Goal: Task Accomplishment & Management: Manage account settings

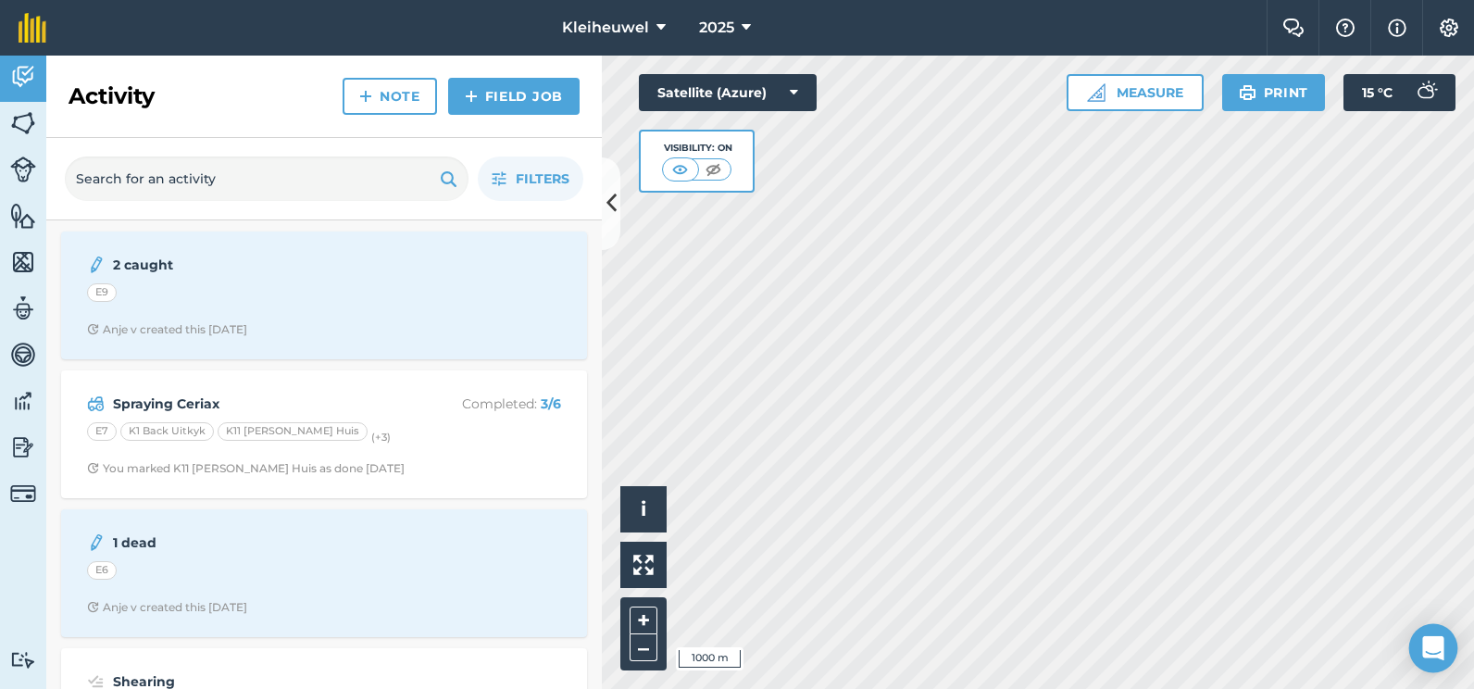
click at [1421, 653] on div "Open Intercom Messenger" at bounding box center [1433, 648] width 49 height 49
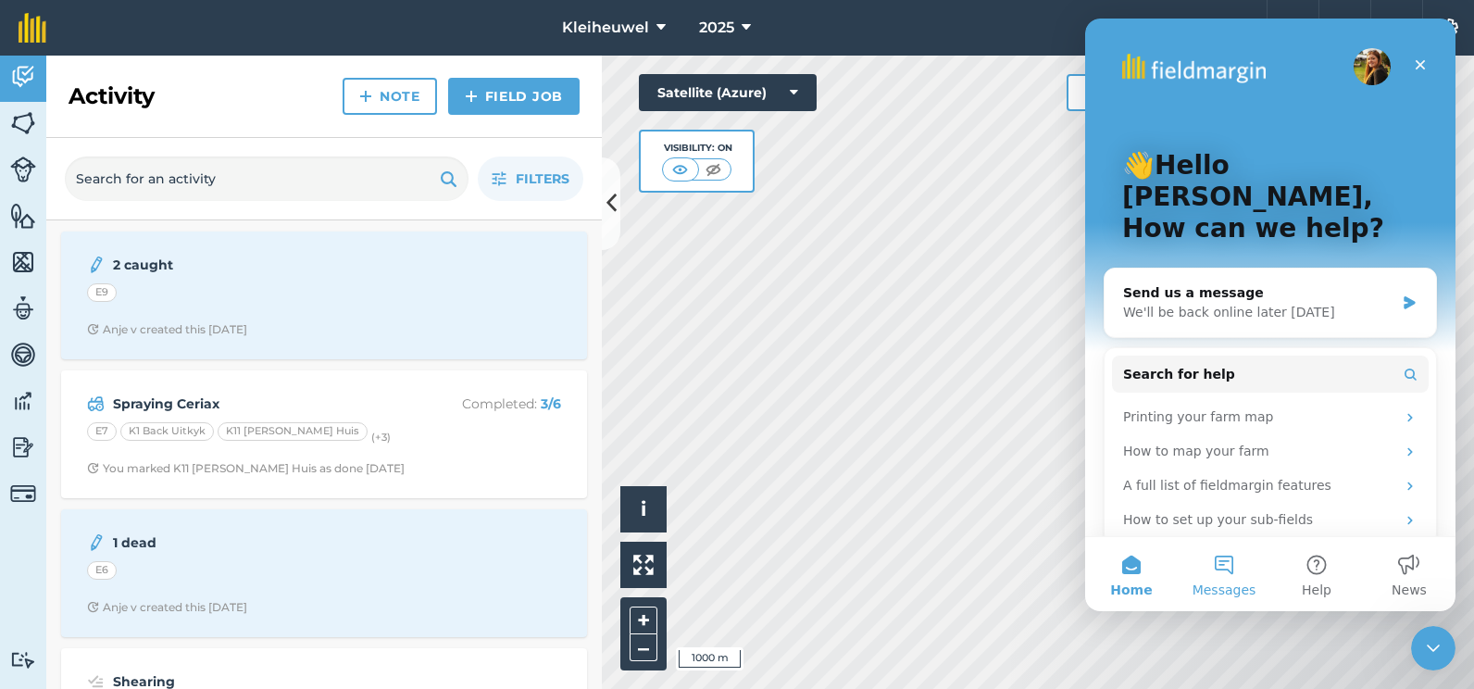
click at [1229, 571] on button "Messages" at bounding box center [1224, 574] width 93 height 74
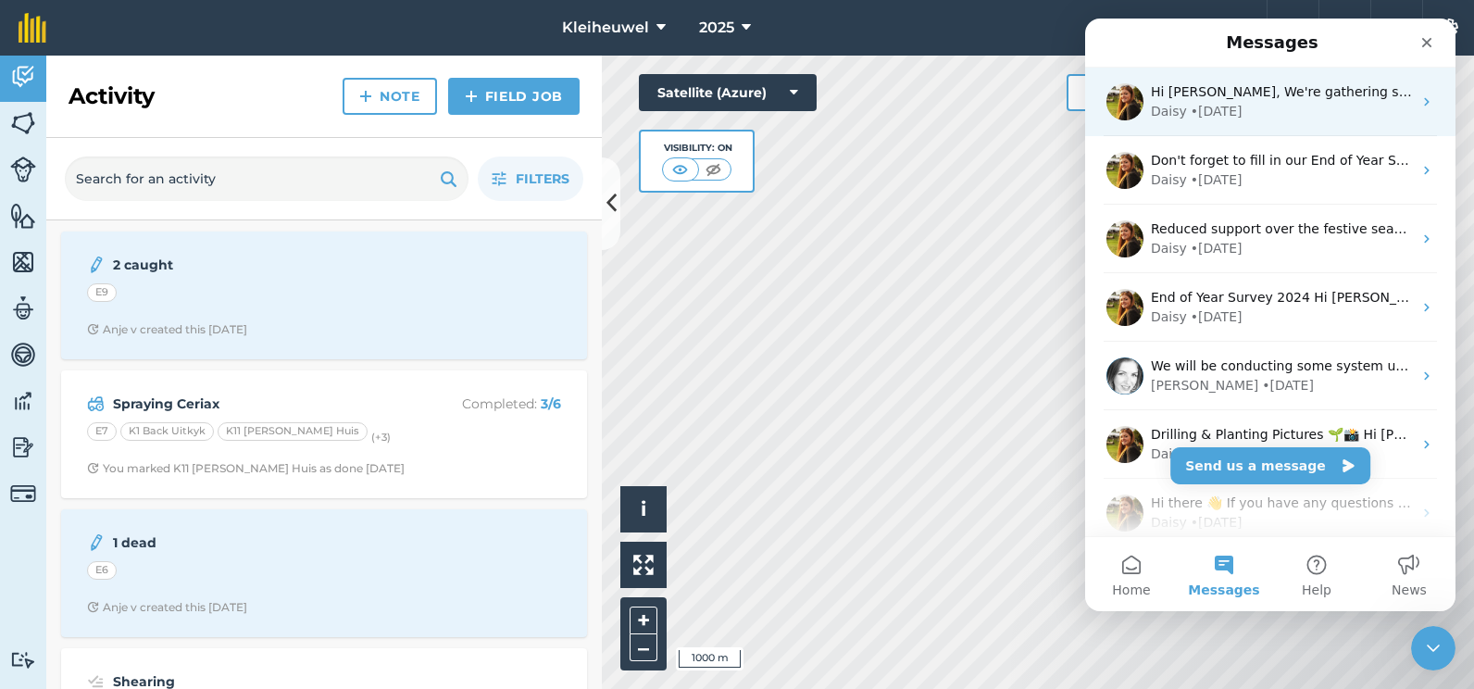
click at [1193, 100] on div "Hi [PERSON_NAME], We're gathering some photos of what our users are getting up …" at bounding box center [1281, 91] width 261 height 19
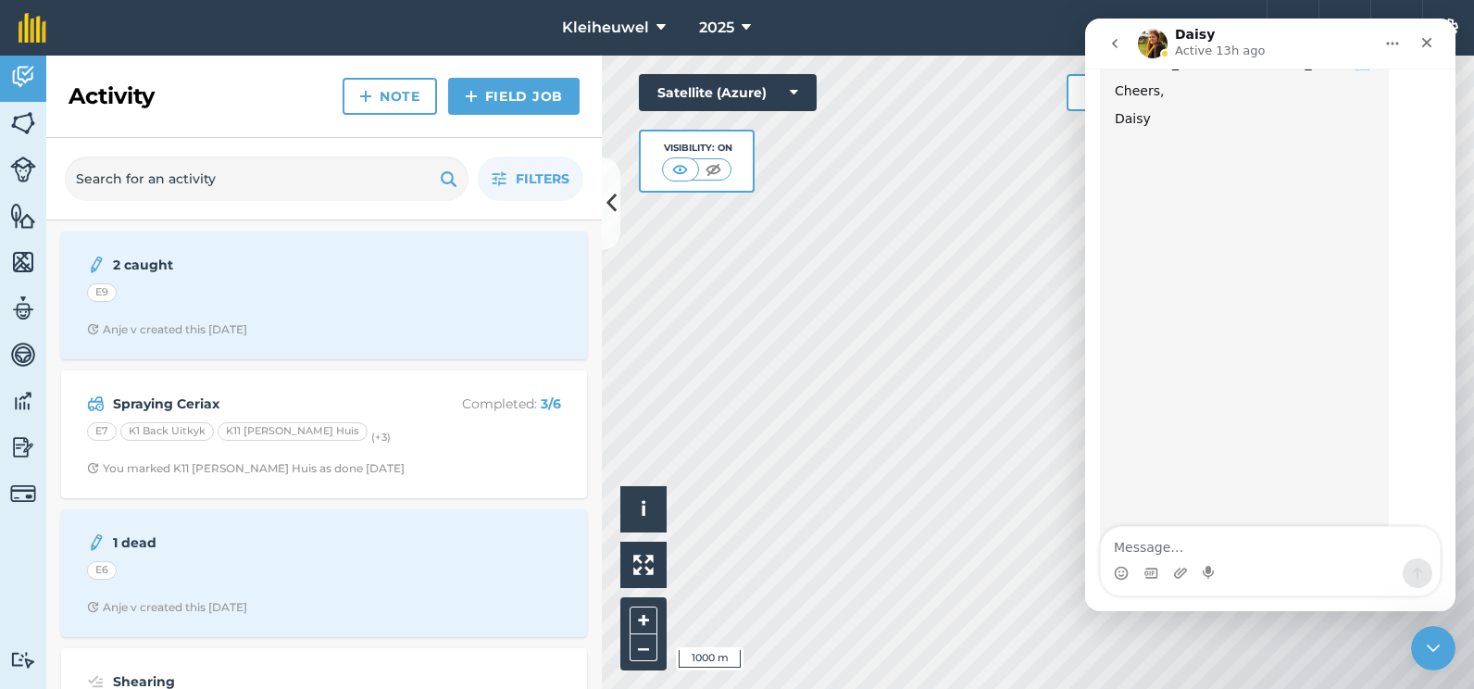
scroll to position [328, 0]
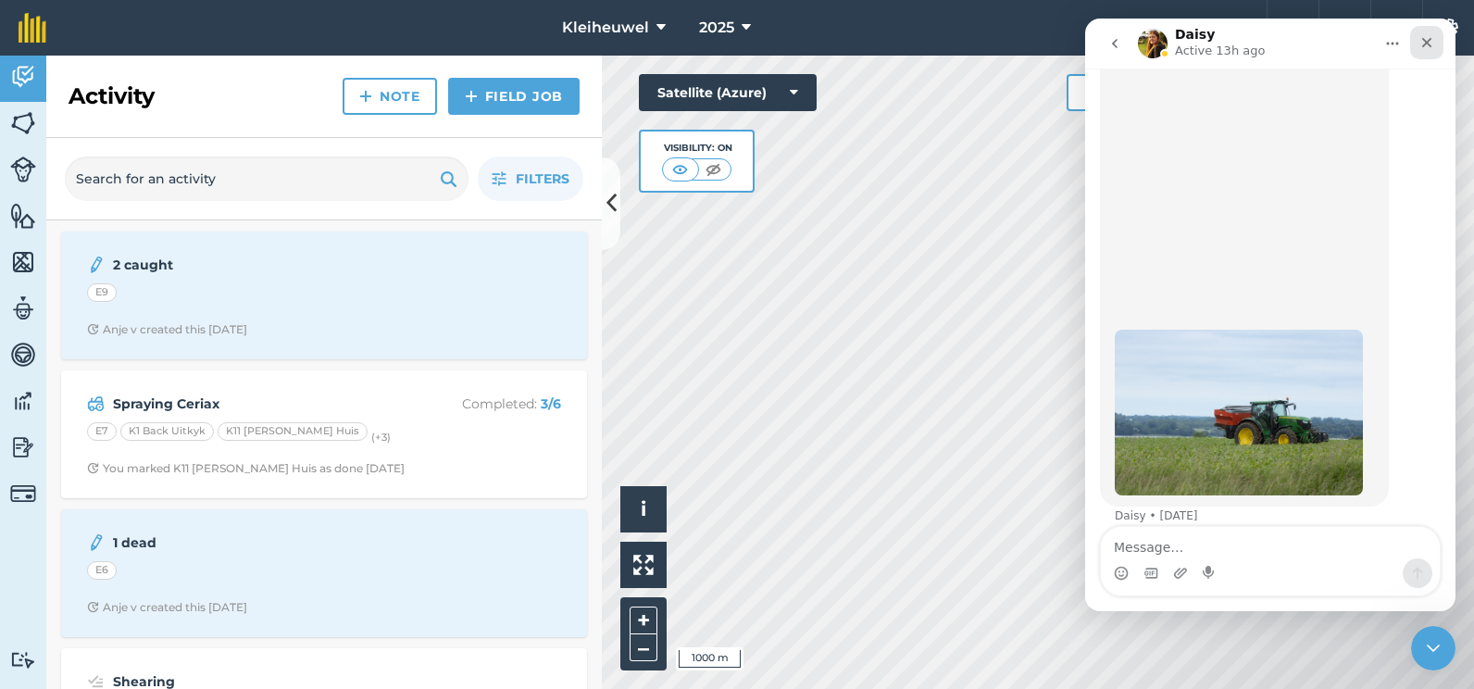
click at [1429, 34] on div "Close" at bounding box center [1426, 42] width 33 height 33
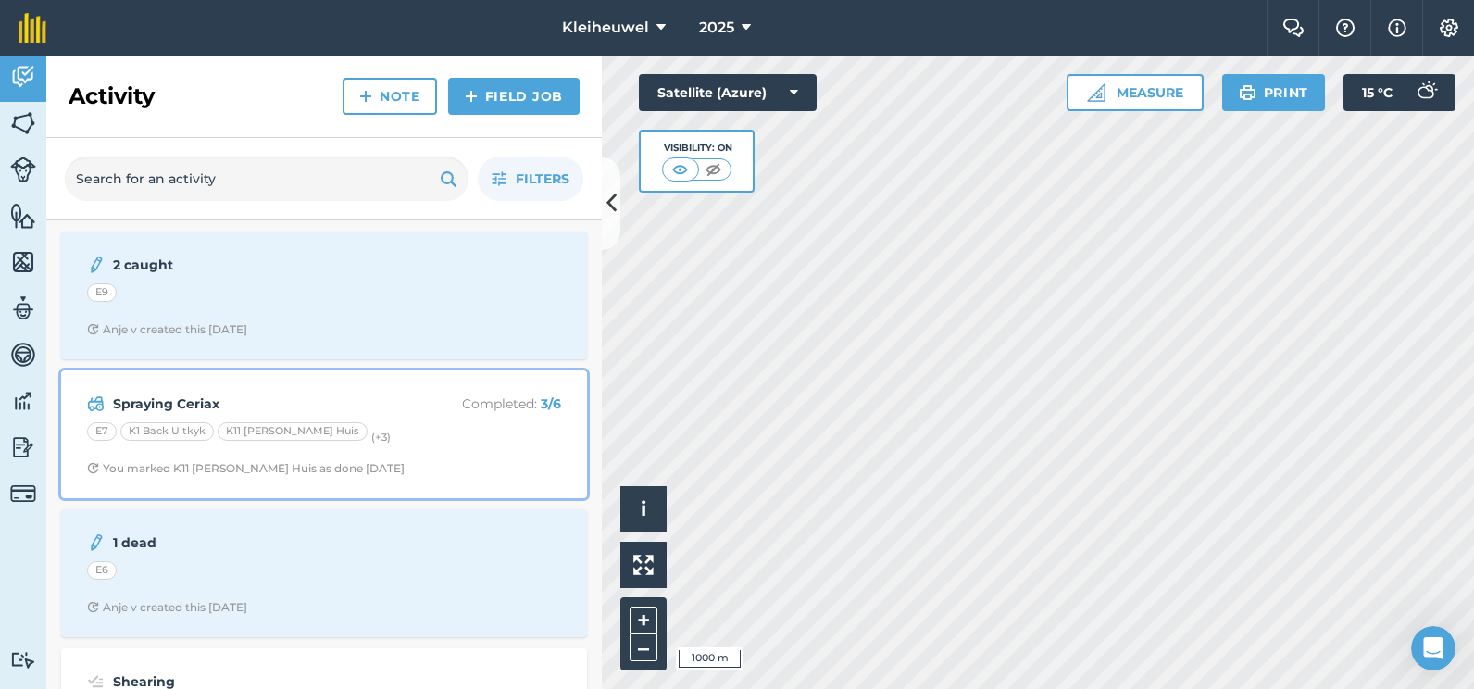
click at [178, 401] on strong "Spraying Ceriax" at bounding box center [260, 404] width 294 height 20
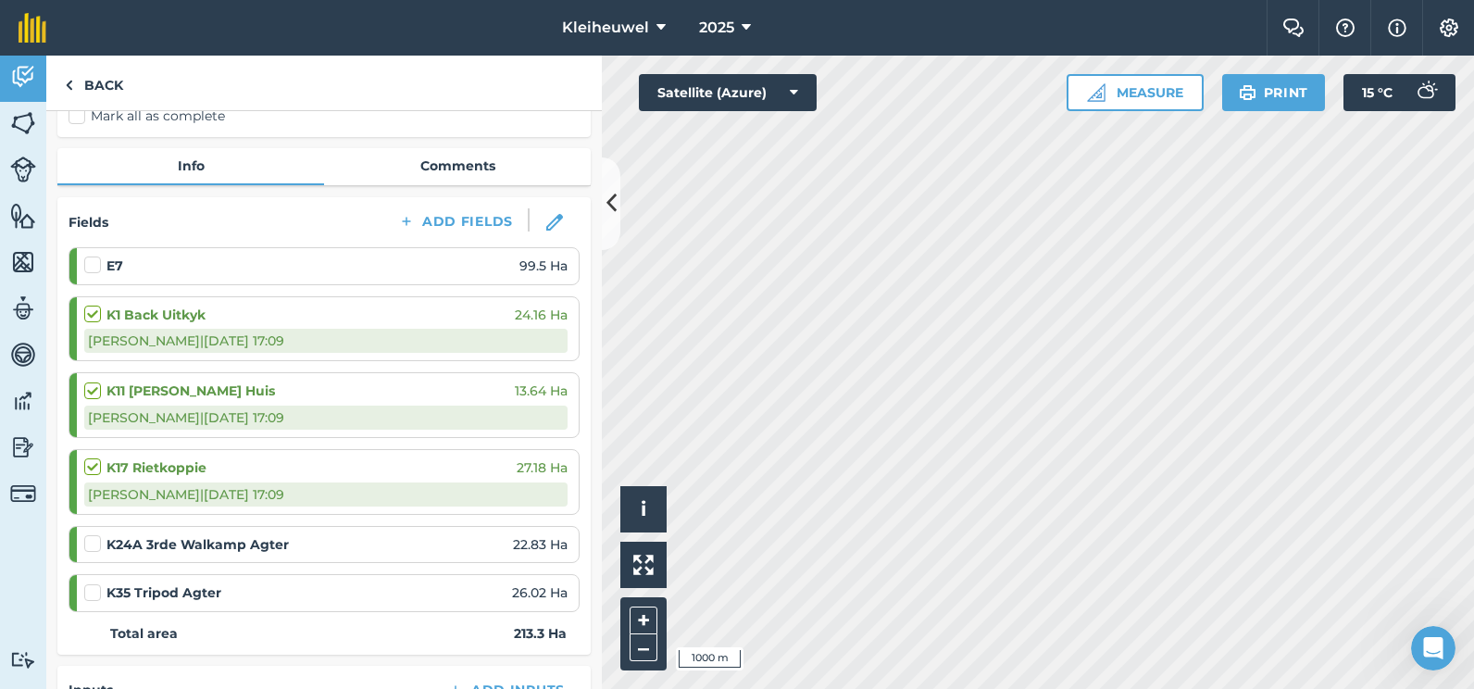
scroll to position [185, 0]
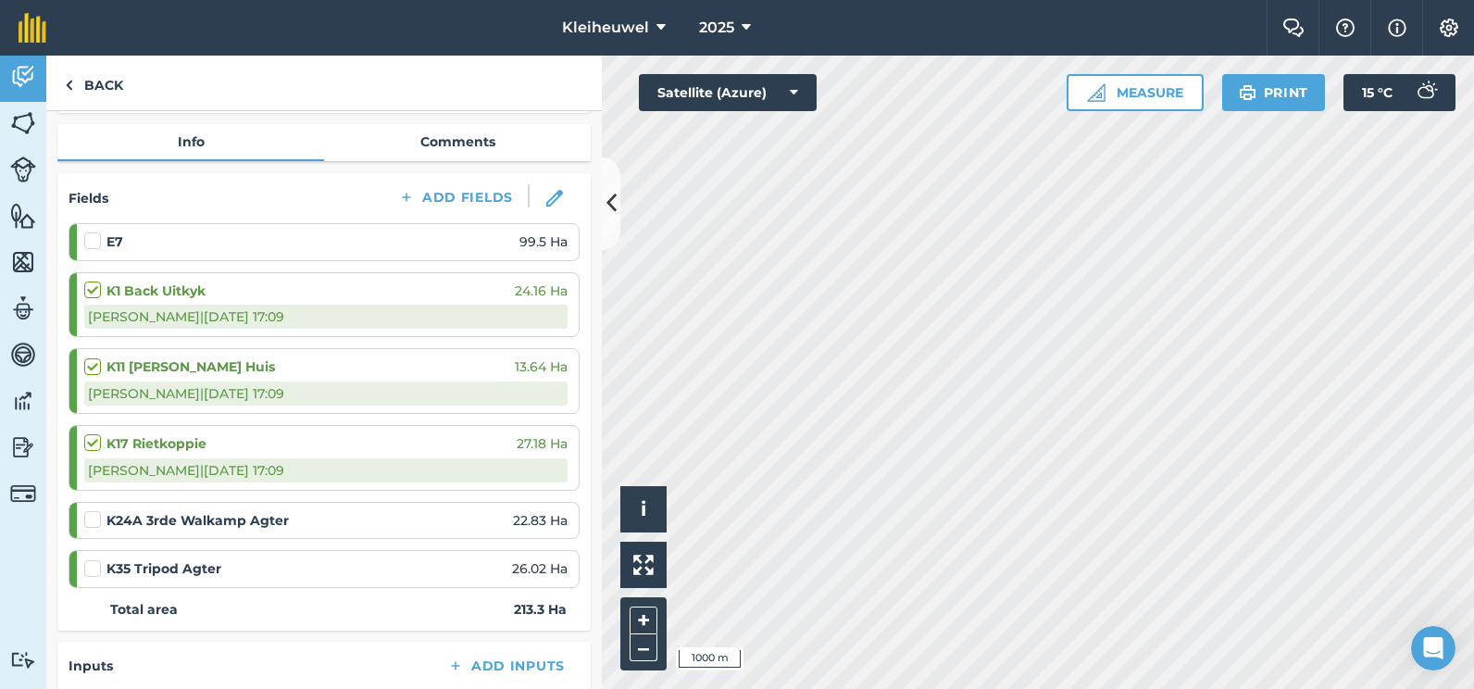
click at [96, 510] on label at bounding box center [95, 510] width 22 height 0
click at [96, 520] on input "checkbox" at bounding box center [90, 516] width 12 height 12
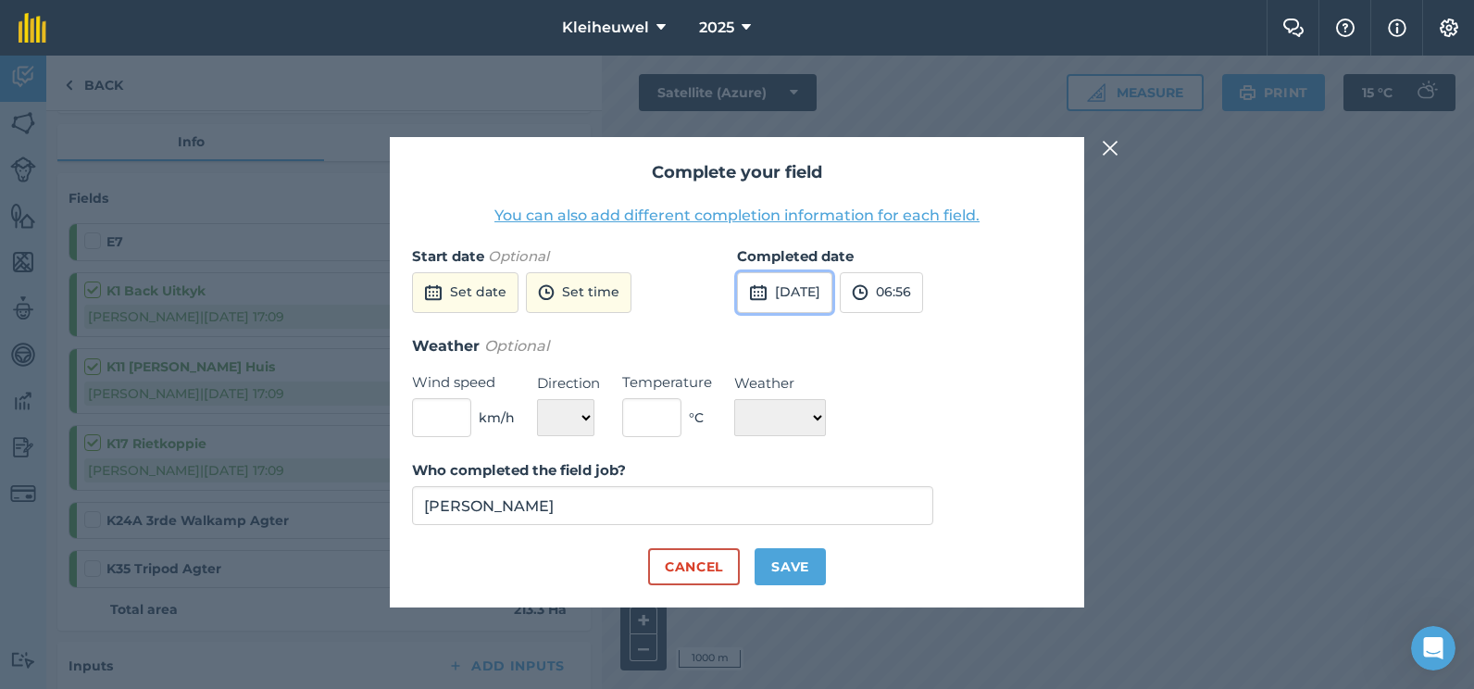
click at [832, 303] on button "[DATE]" at bounding box center [784, 292] width 95 height 41
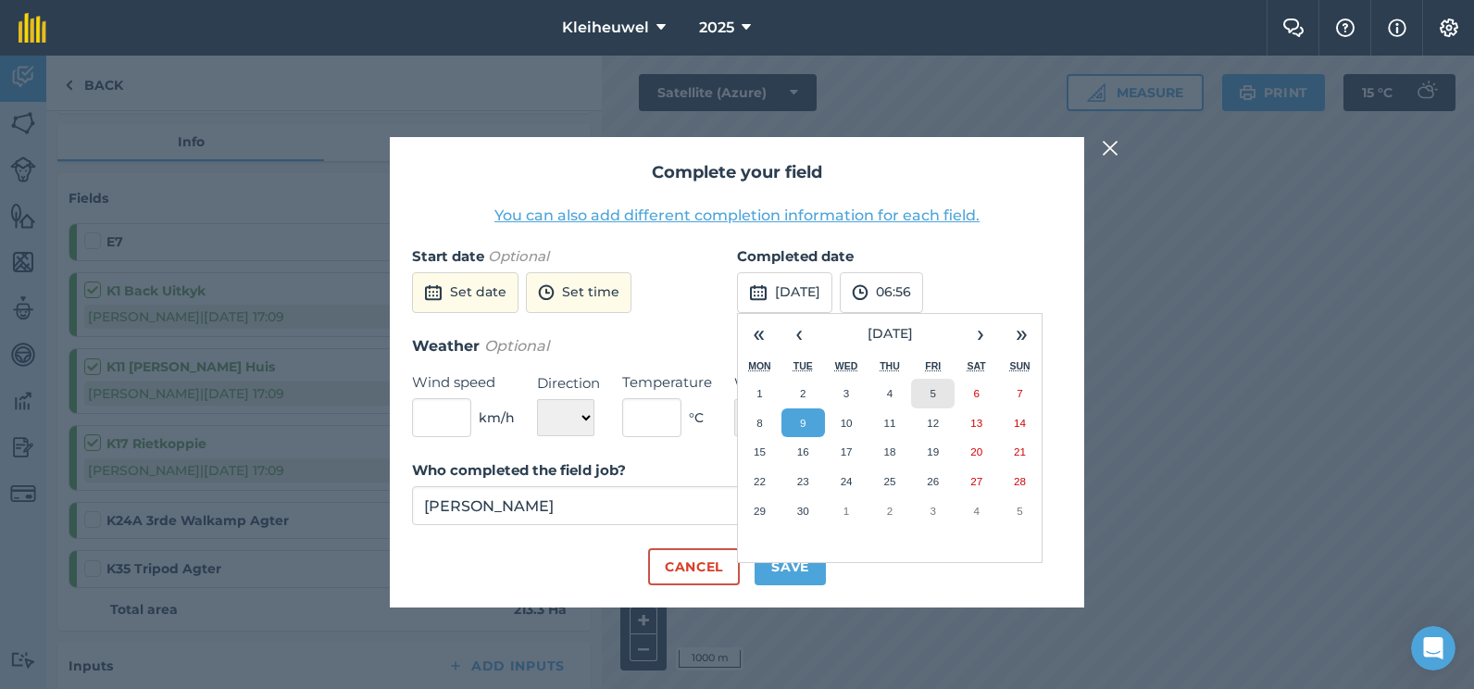
click at [936, 394] on abbr "5" at bounding box center [934, 393] width 6 height 12
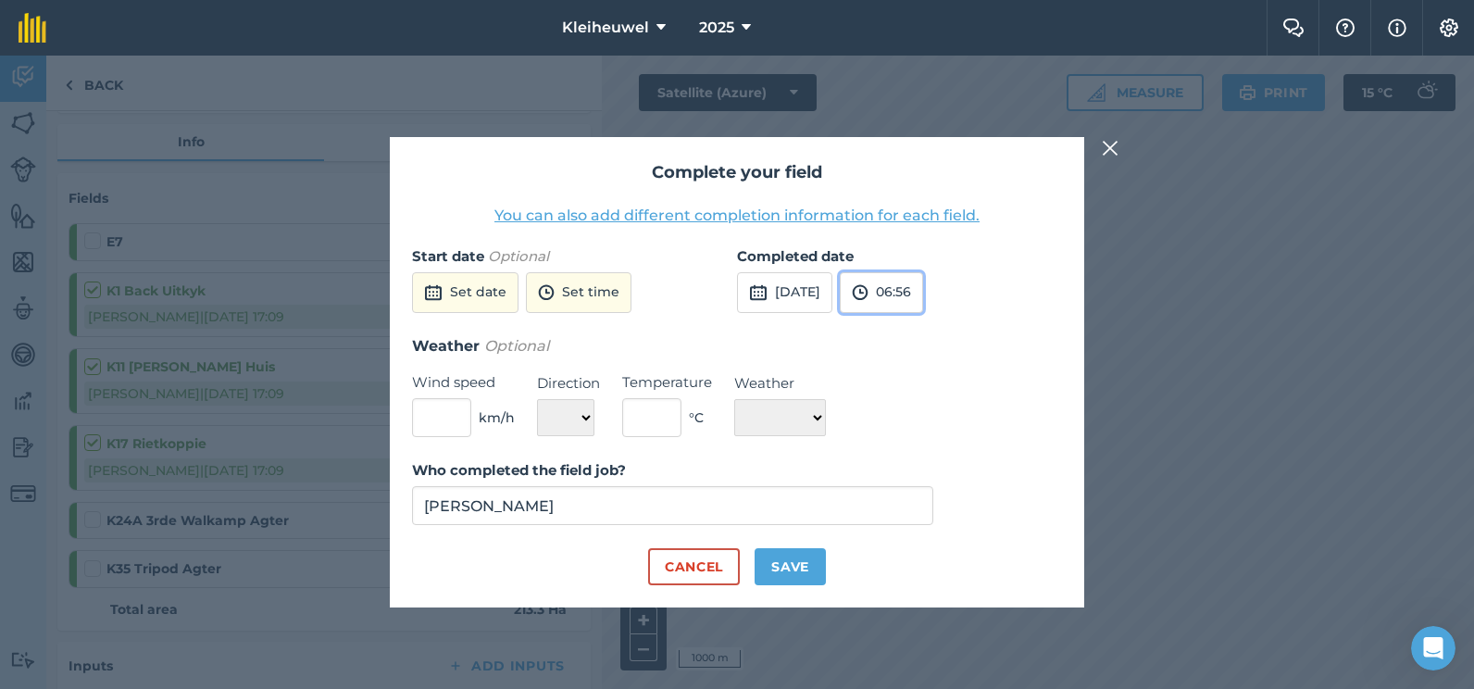
click at [923, 295] on button "06:56" at bounding box center [881, 292] width 83 height 41
click at [899, 443] on button "17:30" at bounding box center [884, 446] width 87 height 30
click at [792, 560] on button "Save" at bounding box center [790, 566] width 71 height 37
checkbox input "true"
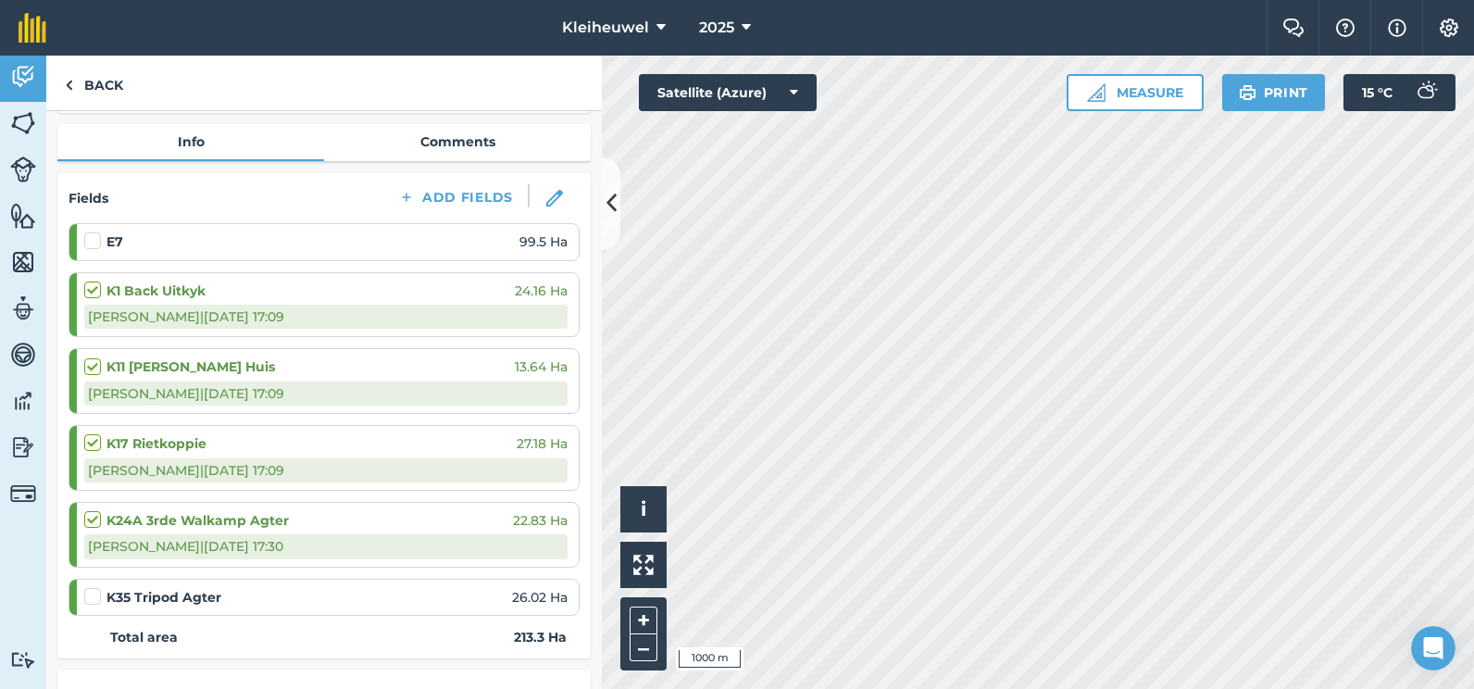
click at [88, 587] on label at bounding box center [95, 587] width 22 height 0
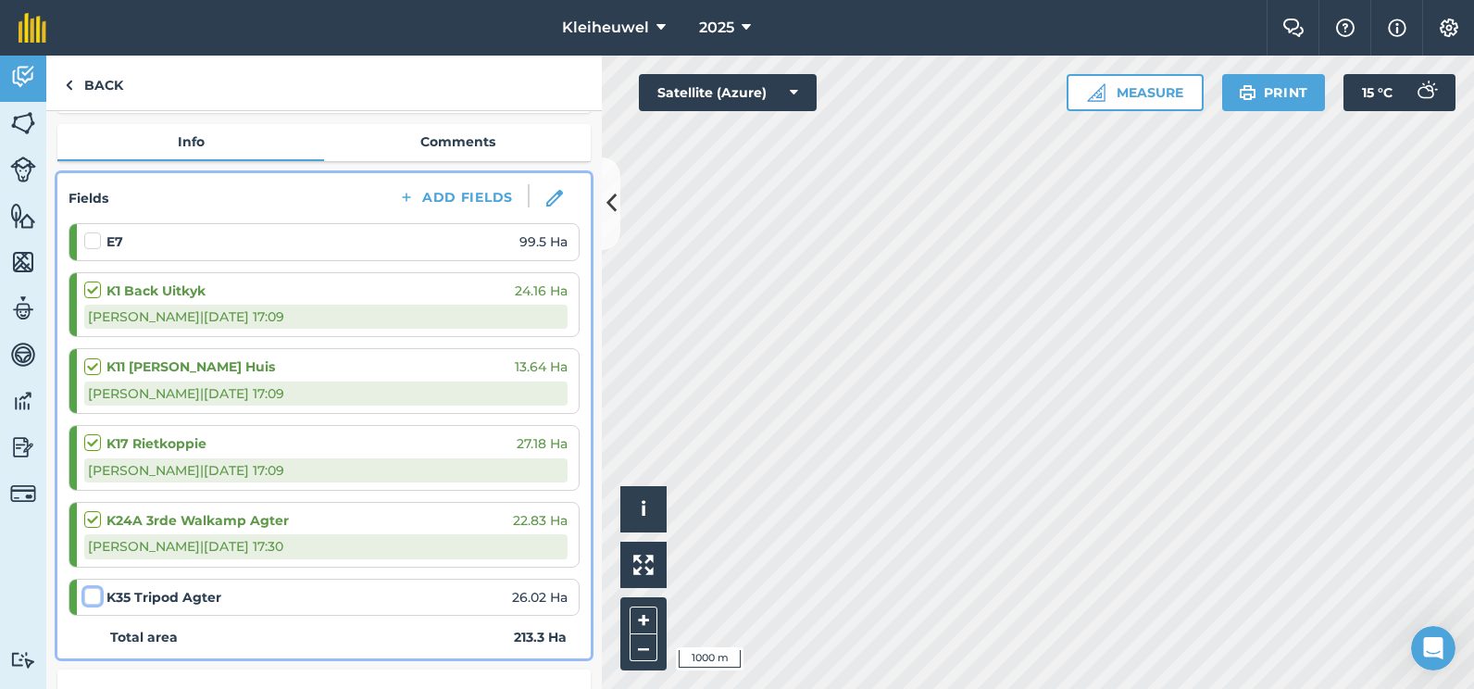
click at [88, 599] on input "checkbox" at bounding box center [90, 593] width 12 height 12
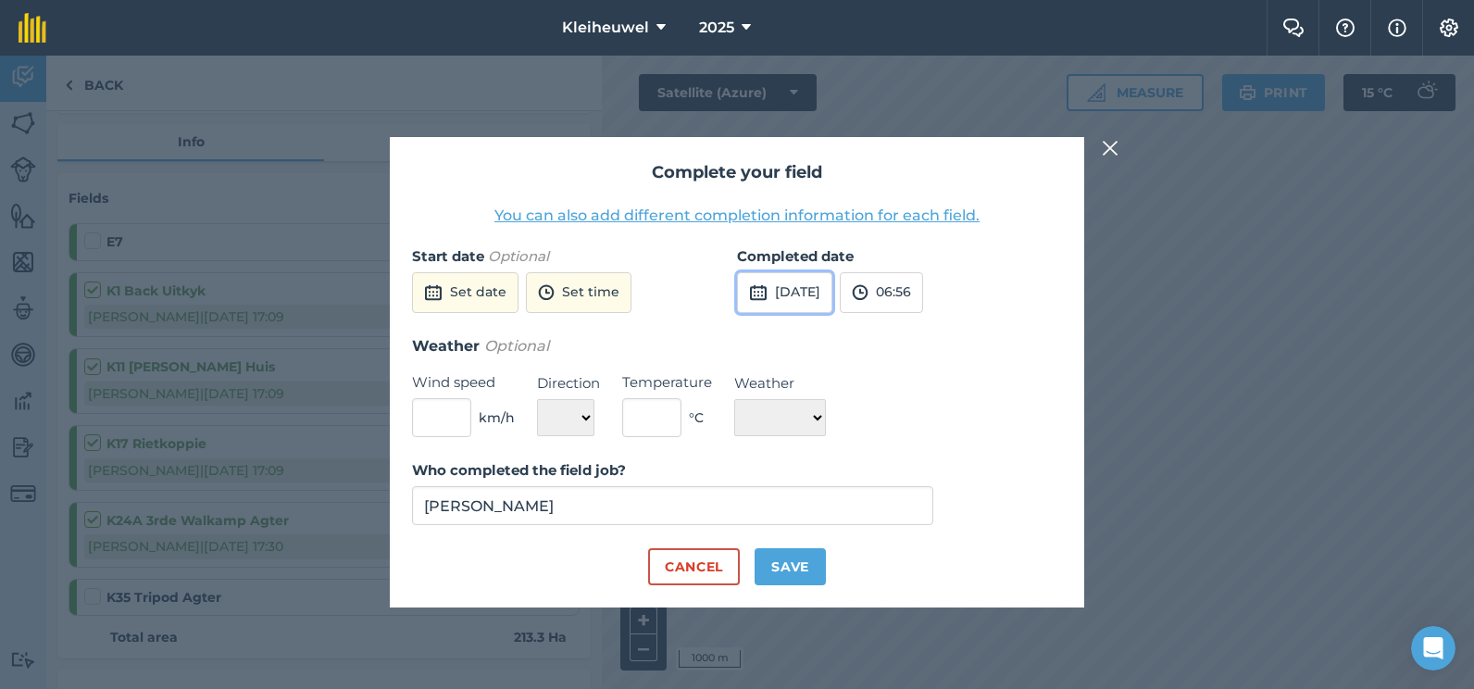
click at [823, 302] on button "[DATE]" at bounding box center [784, 292] width 95 height 41
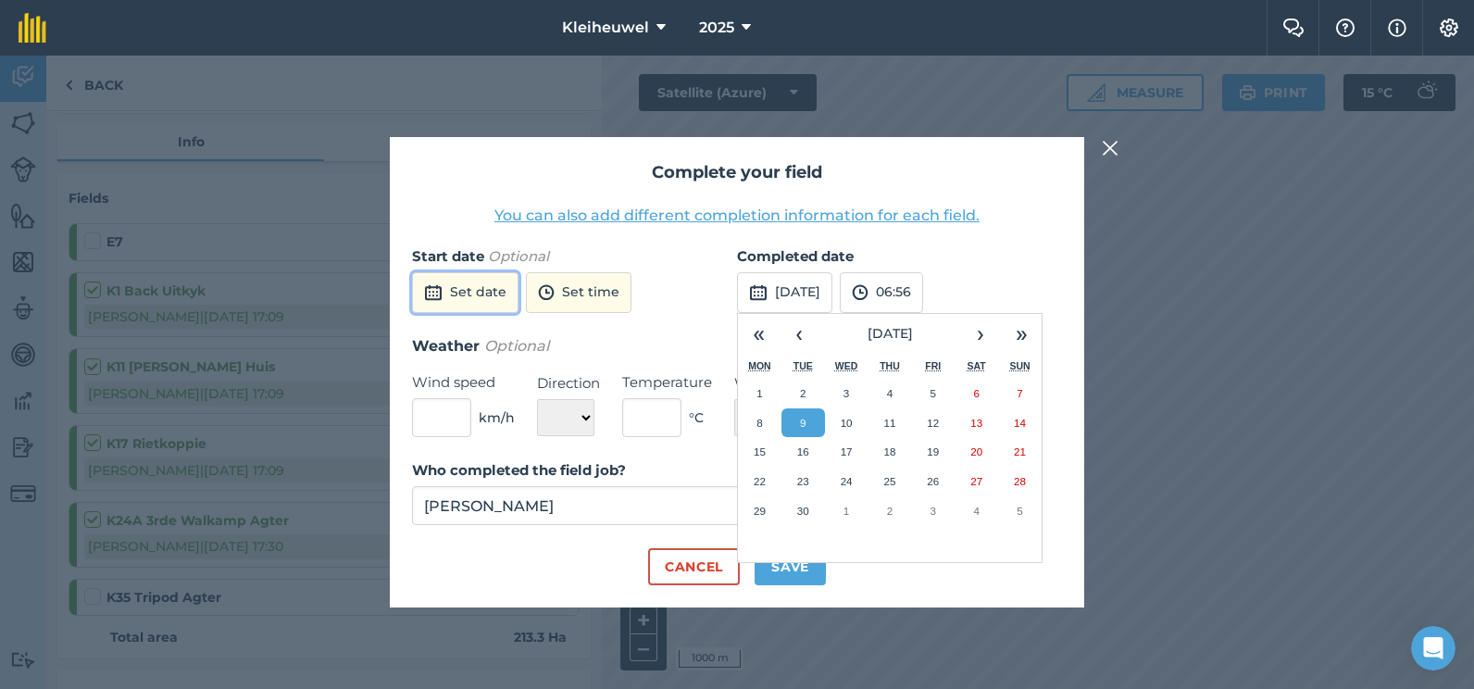
drag, startPoint x: 447, startPoint y: 271, endPoint x: 449, endPoint y: 281, distance: 10.4
click at [446, 272] on button "Set date" at bounding box center [465, 292] width 106 height 41
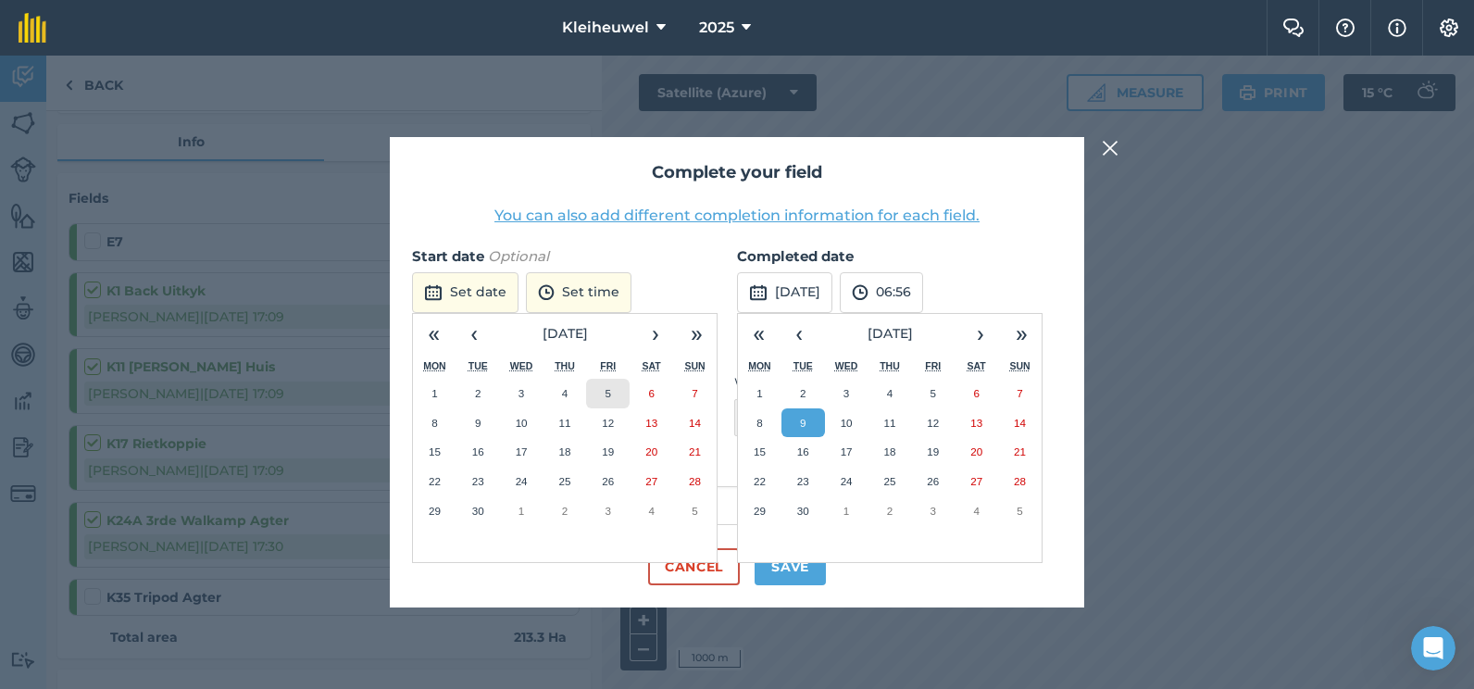
click at [606, 393] on abbr "5" at bounding box center [609, 393] width 6 height 12
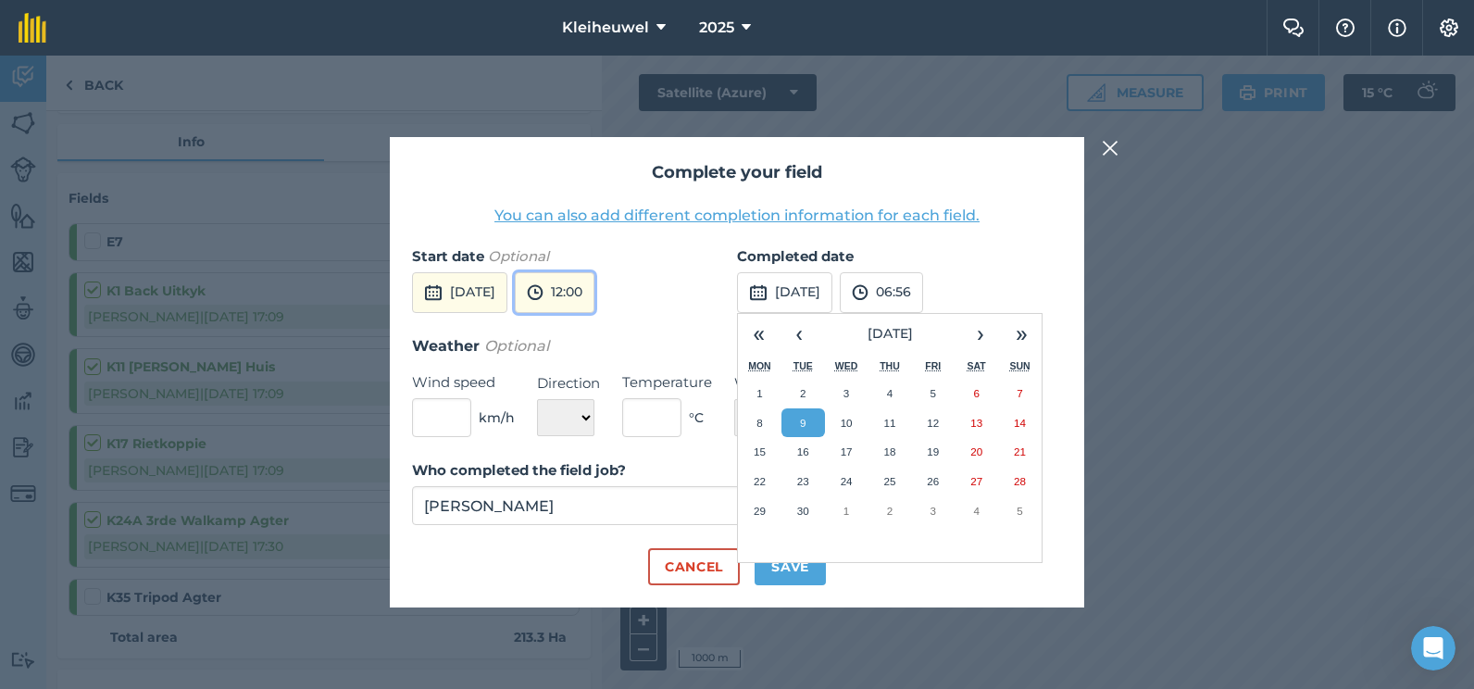
click at [594, 296] on button "12:00" at bounding box center [555, 292] width 80 height 41
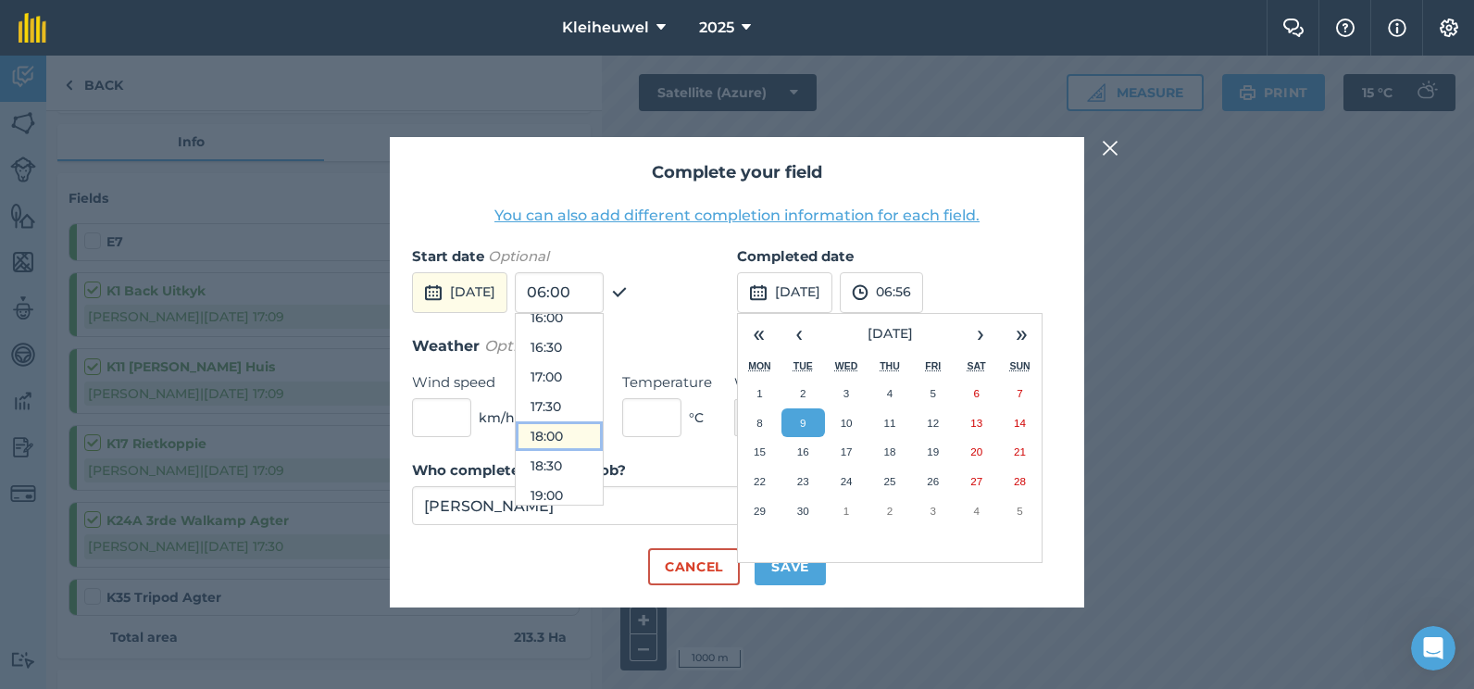
click at [593, 430] on button "18:00" at bounding box center [559, 436] width 87 height 30
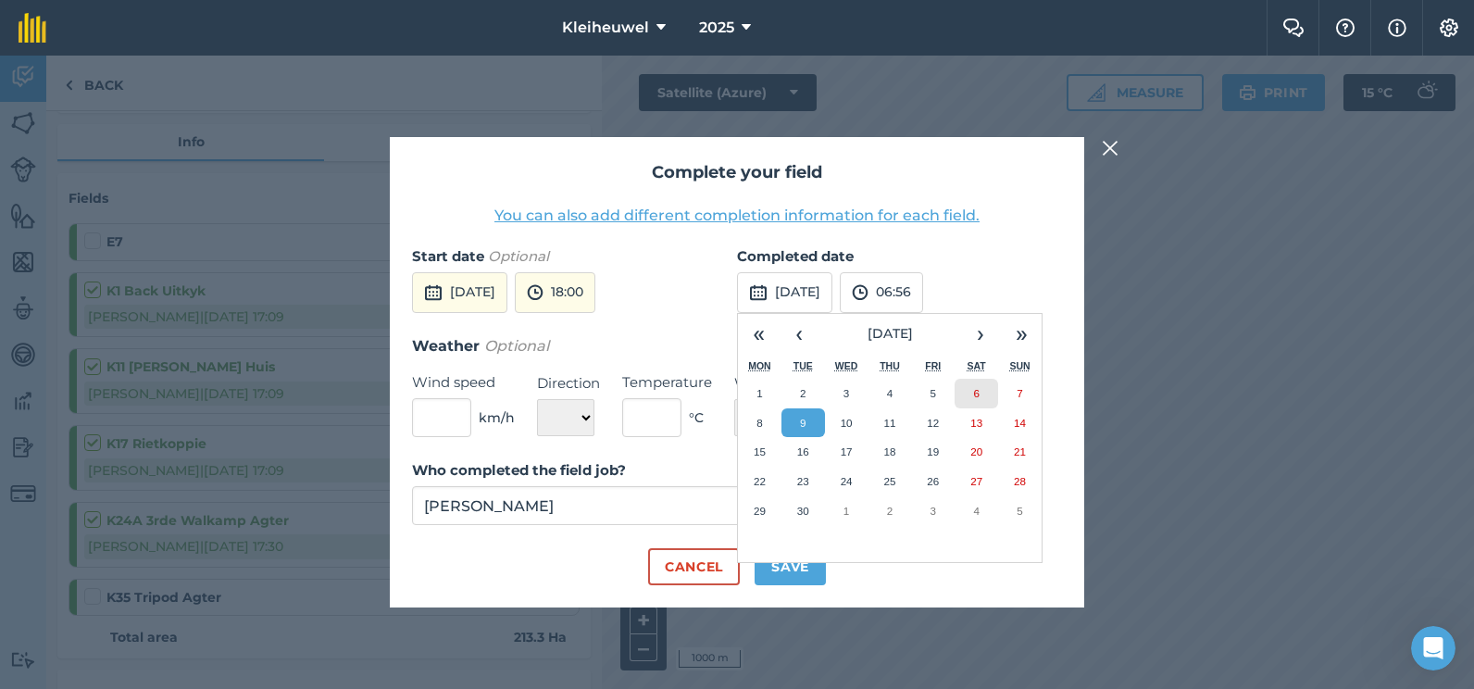
click at [978, 397] on abbr "6" at bounding box center [976, 393] width 6 height 12
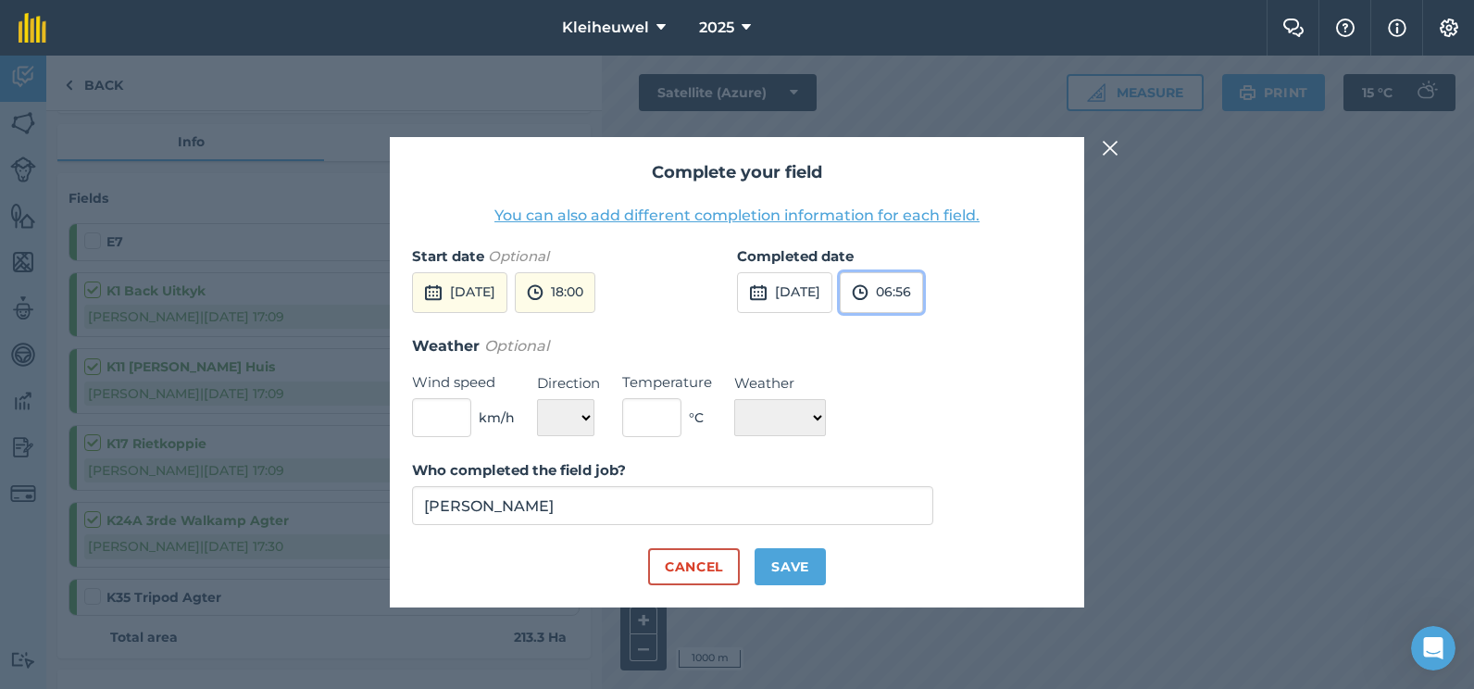
click at [913, 293] on button "06:56" at bounding box center [881, 292] width 83 height 41
click at [911, 433] on button "07:00" at bounding box center [884, 435] width 87 height 30
click at [790, 563] on button "Save" at bounding box center [790, 566] width 71 height 37
checkbox input "true"
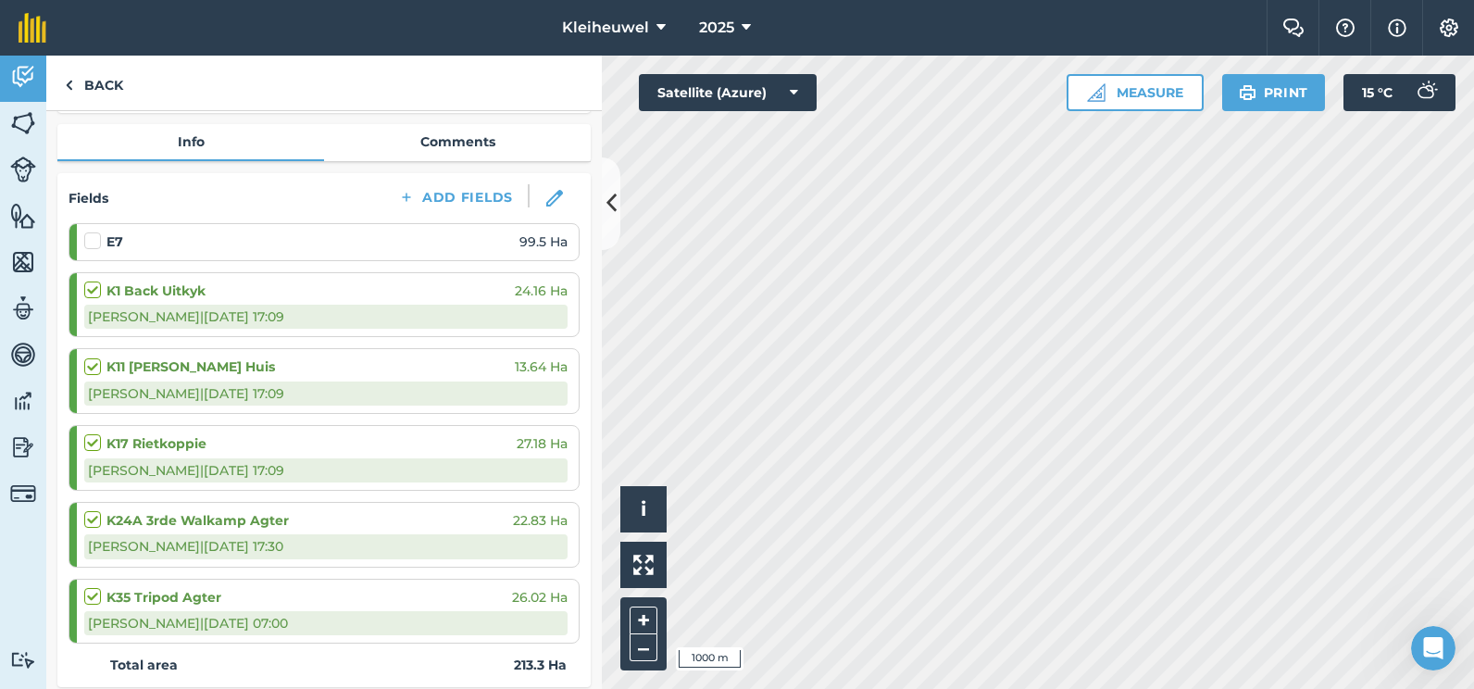
click at [92, 231] on label at bounding box center [95, 231] width 22 height 0
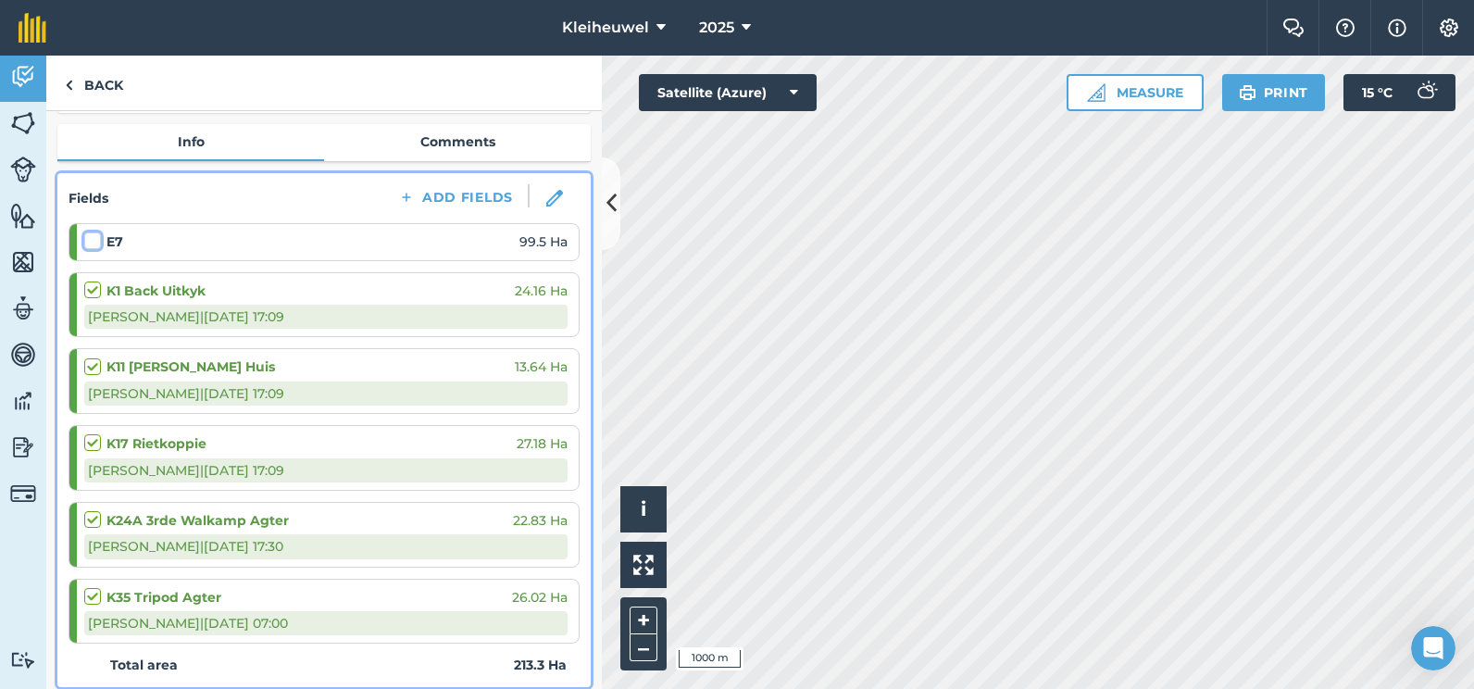
click at [92, 238] on input "checkbox" at bounding box center [90, 237] width 12 height 12
checkbox input "false"
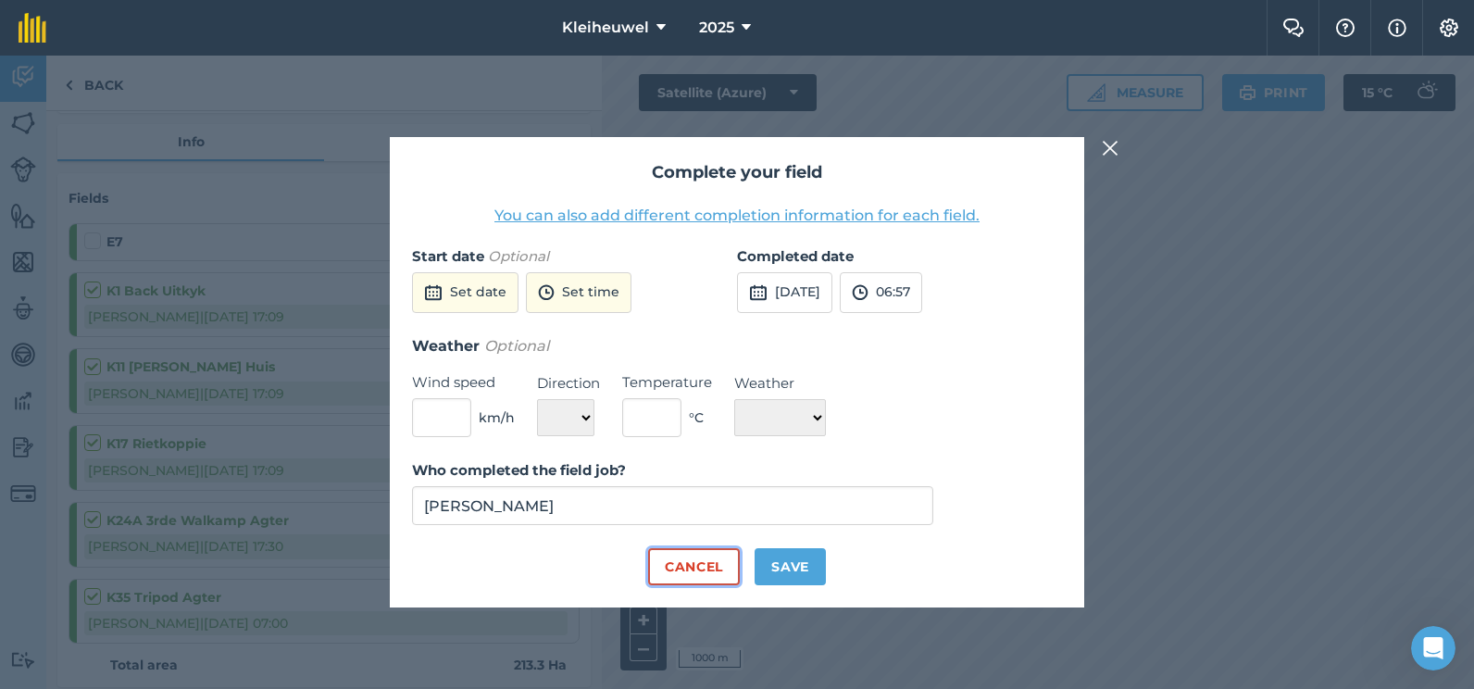
click at [712, 566] on button "Cancel" at bounding box center [694, 566] width 92 height 37
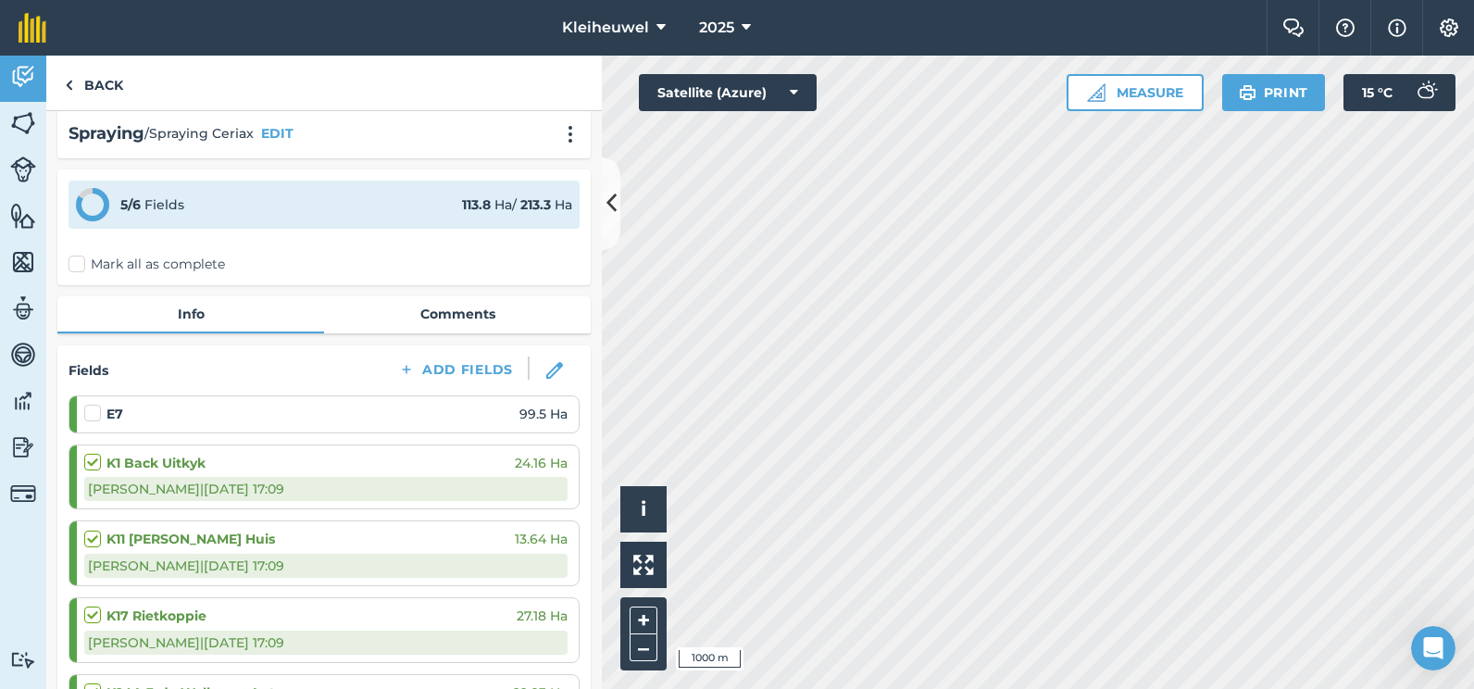
scroll to position [0, 0]
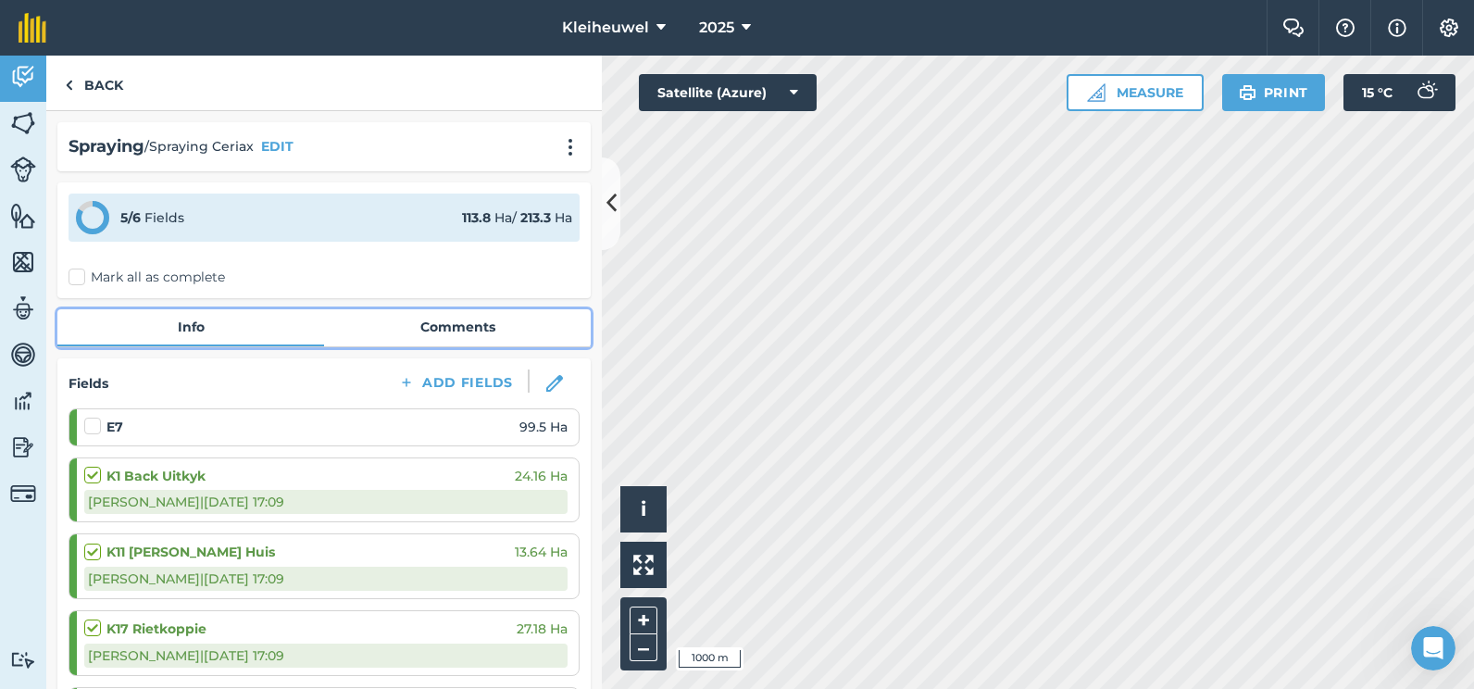
click at [438, 338] on link "Comments" at bounding box center [457, 326] width 267 height 35
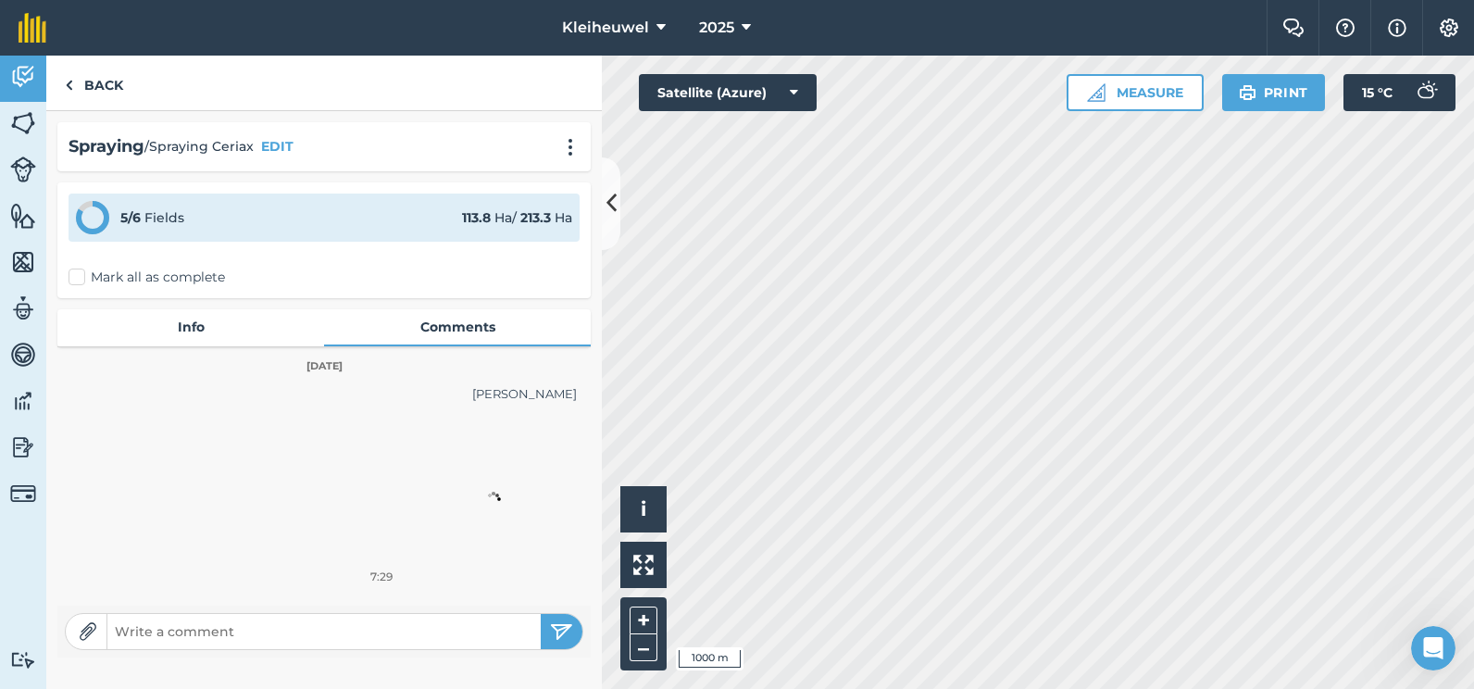
click at [90, 636] on img at bounding box center [88, 631] width 19 height 19
